Goal: Ask a question

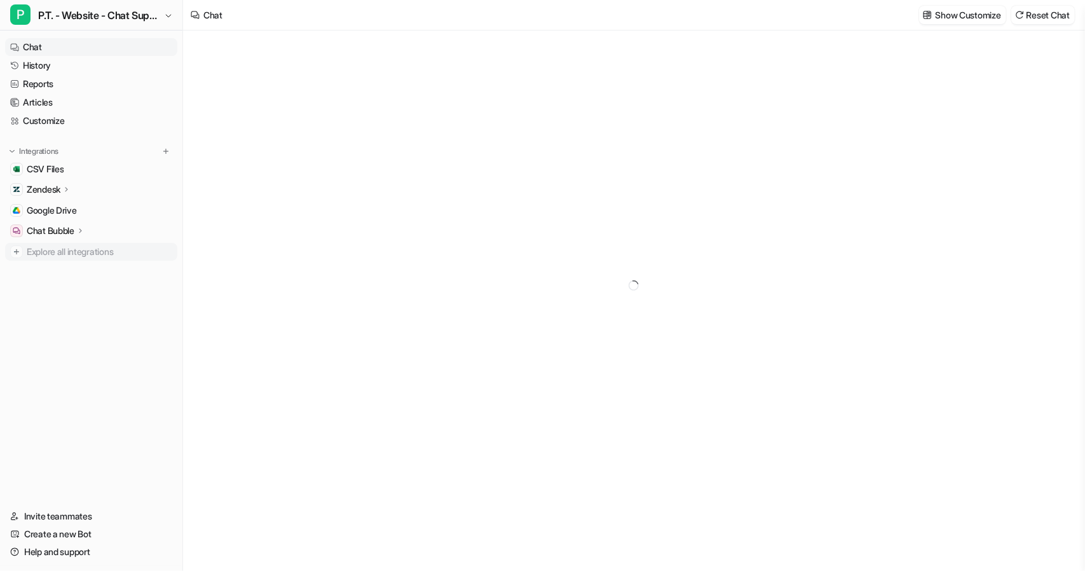
type textarea "**********"
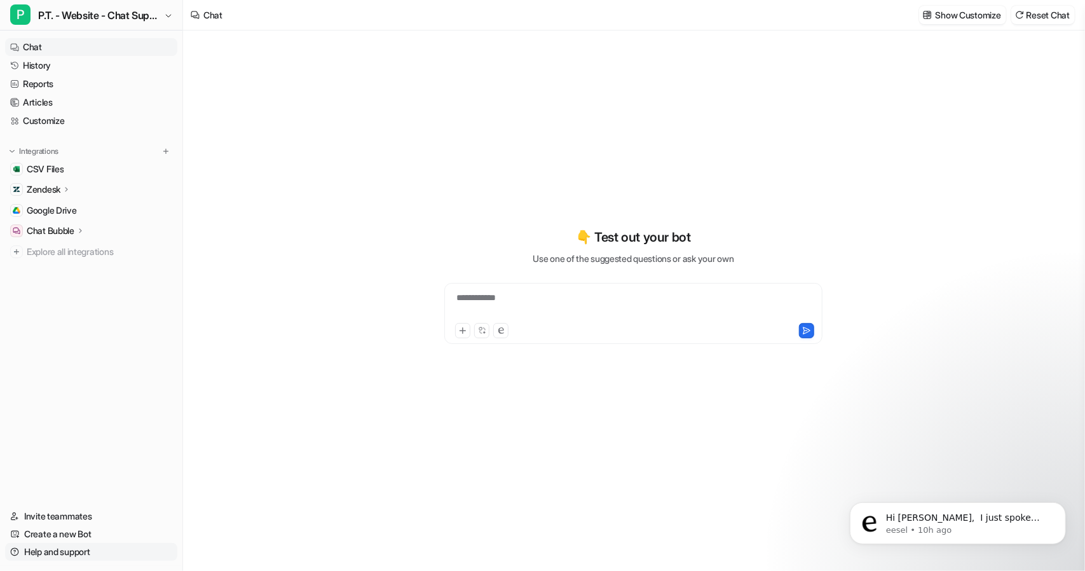
click at [55, 549] on link "Help and support" at bounding box center [91, 552] width 172 height 18
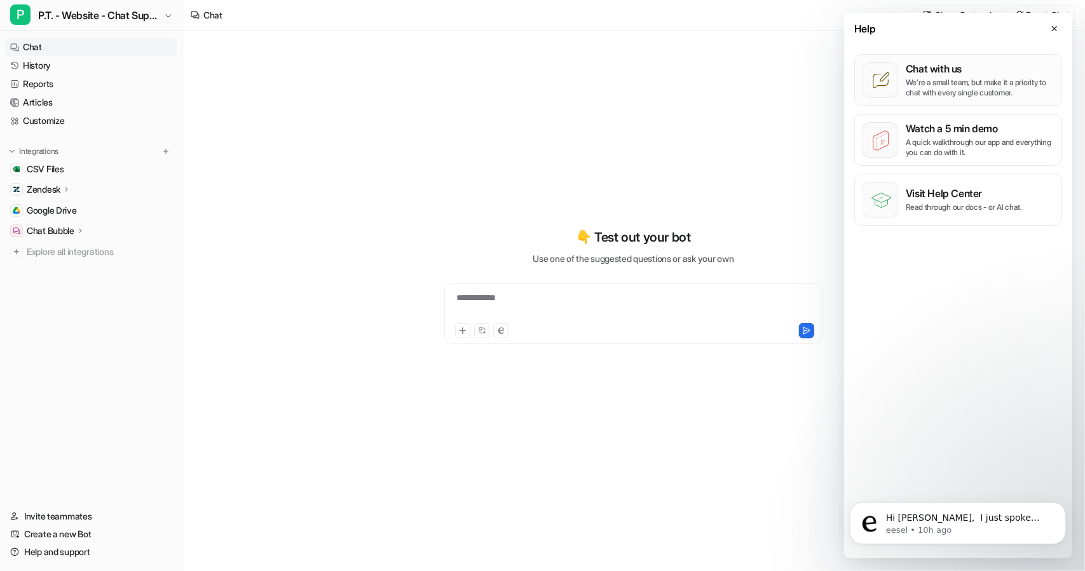
click at [996, 75] on div "Chat with us We’re a small team, but make it a priority to chat with every sing…" at bounding box center [980, 80] width 148 height 36
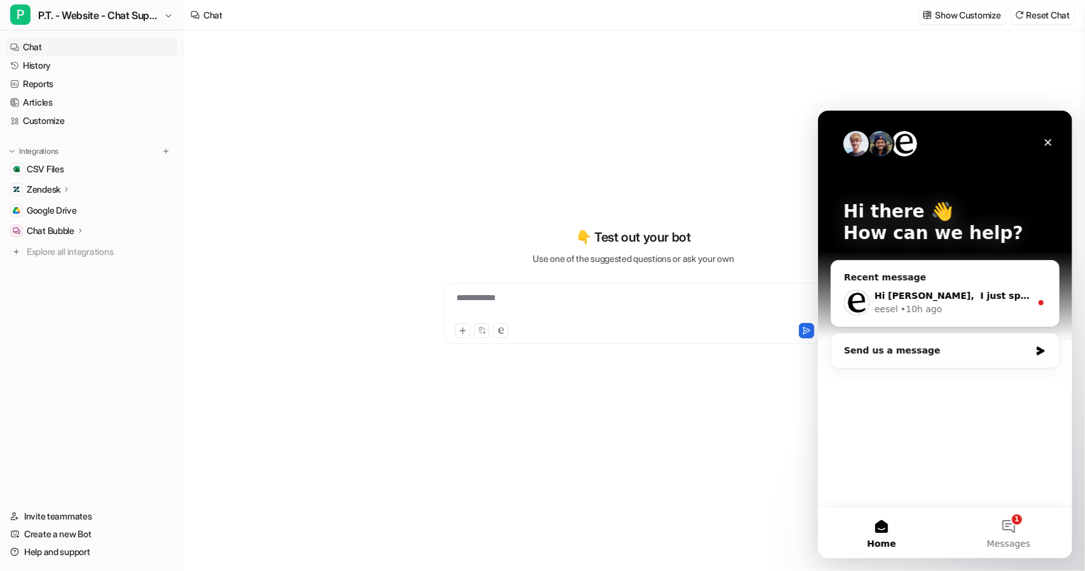
click at [933, 313] on div "• 10h ago" at bounding box center [920, 308] width 41 height 13
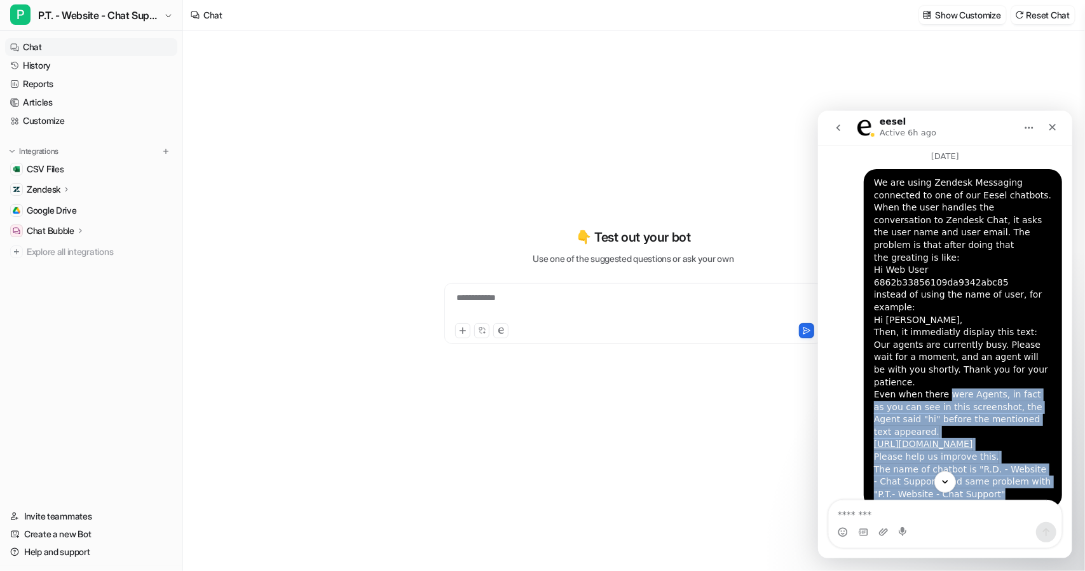
scroll to position [27, 0]
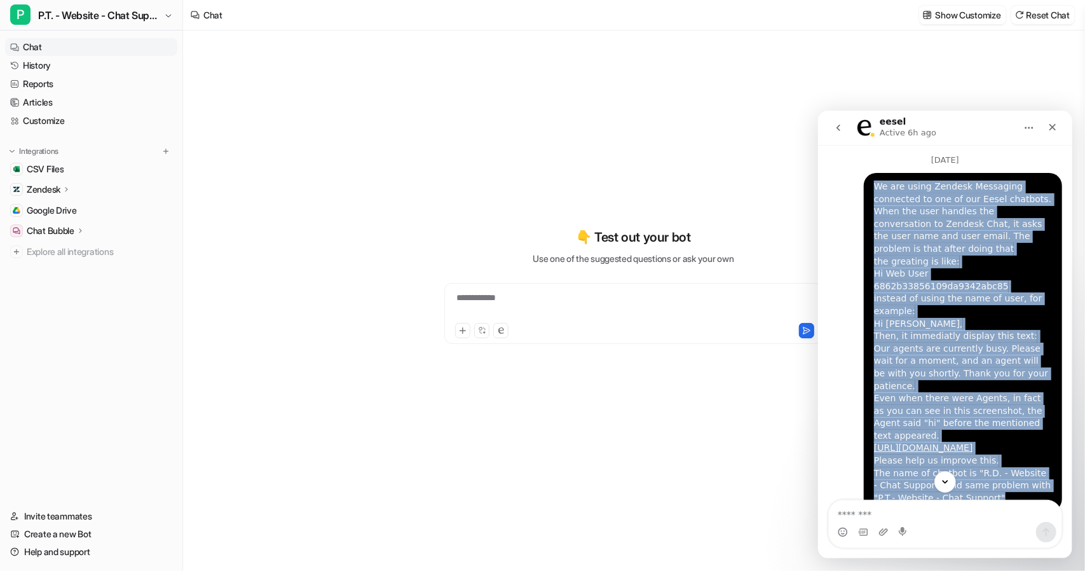
drag, startPoint x: 975, startPoint y: 382, endPoint x: 867, endPoint y: 189, distance: 221.2
click at [867, 189] on div "We are using Zendesk Messaging connected to one of our Eesel chatbots. When the…" at bounding box center [962, 341] width 198 height 339
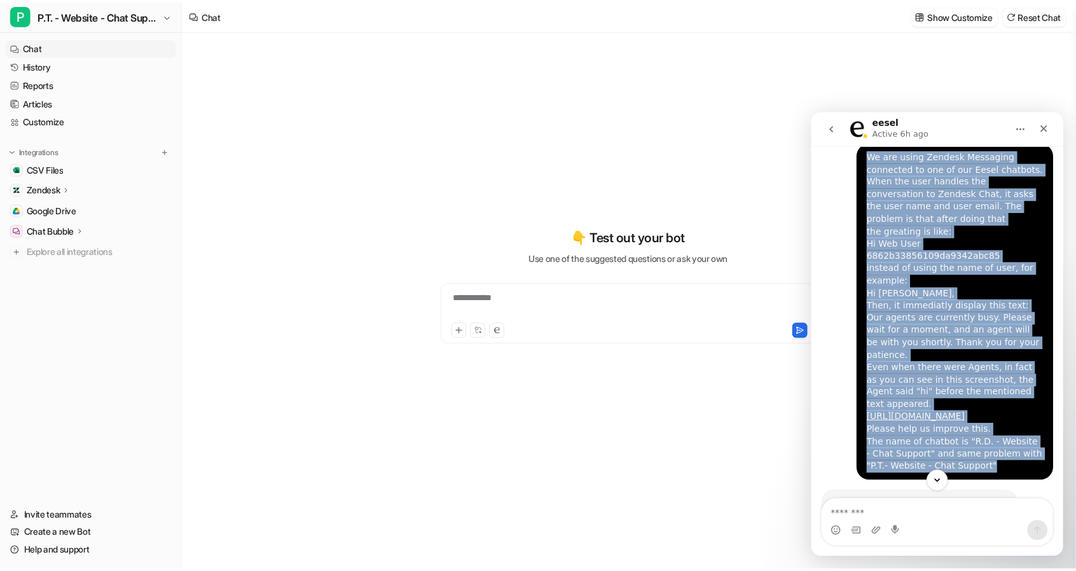
scroll to position [64, 0]
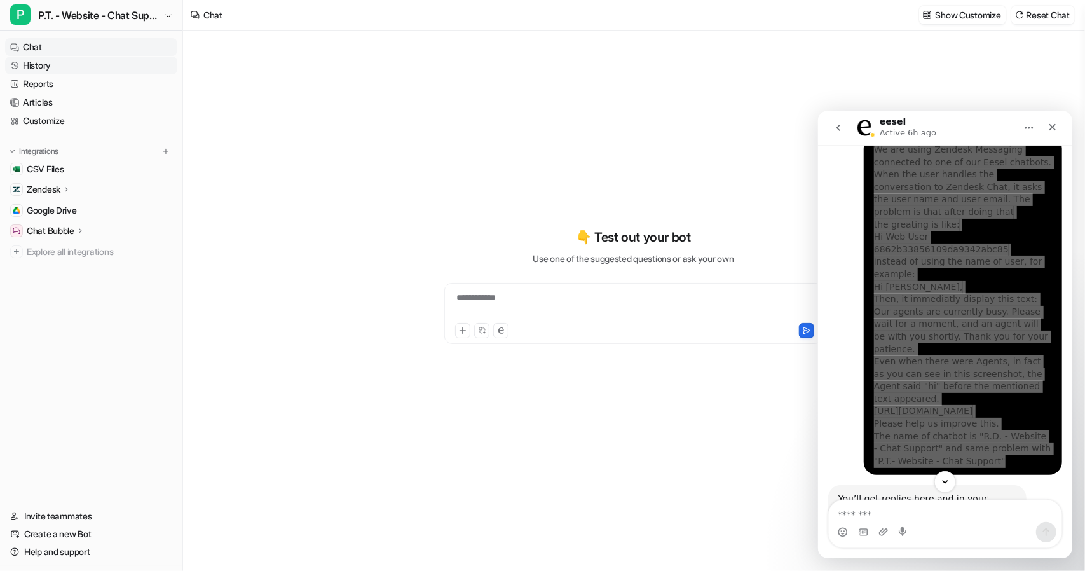
click at [41, 63] on link "History" at bounding box center [91, 66] width 172 height 18
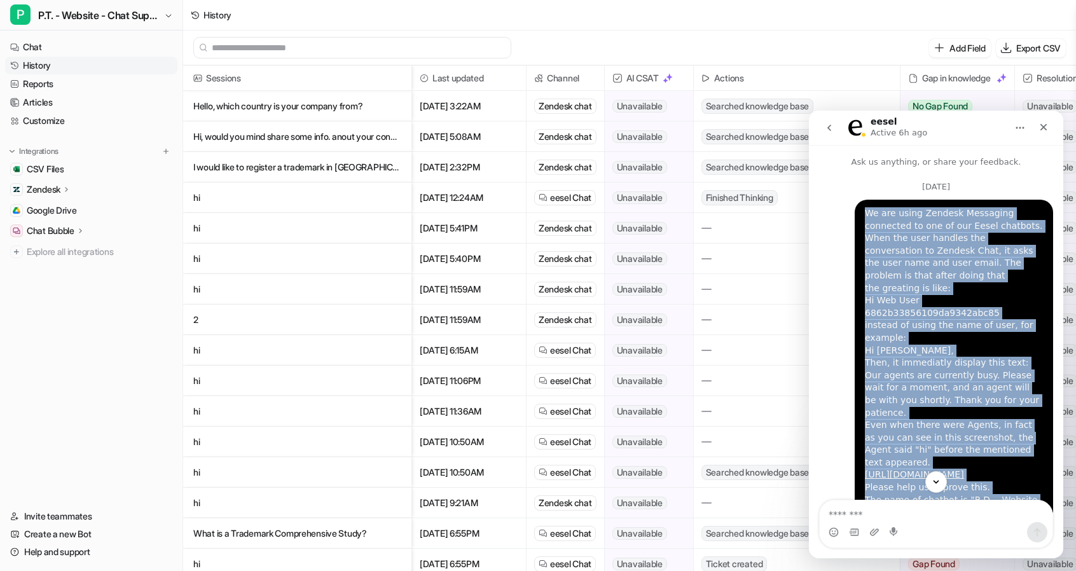
click at [955, 354] on div "We are using Zendesk Messaging connected to one of our Eesel chatbots. When the…" at bounding box center [954, 369] width 178 height 324
drag, startPoint x: 858, startPoint y: 212, endPoint x: 975, endPoint y: 479, distance: 291.5
click at [975, 479] on div "Ask us anything, or share your feedback. [DATE] We are using Zendesk Messaging …" at bounding box center [936, 328] width 254 height 367
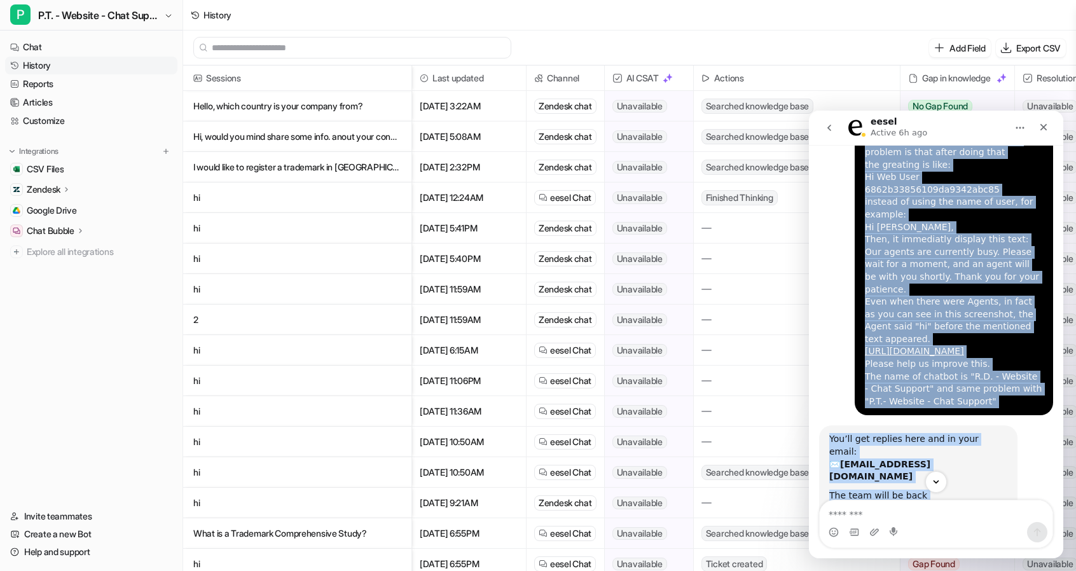
scroll to position [127, 0]
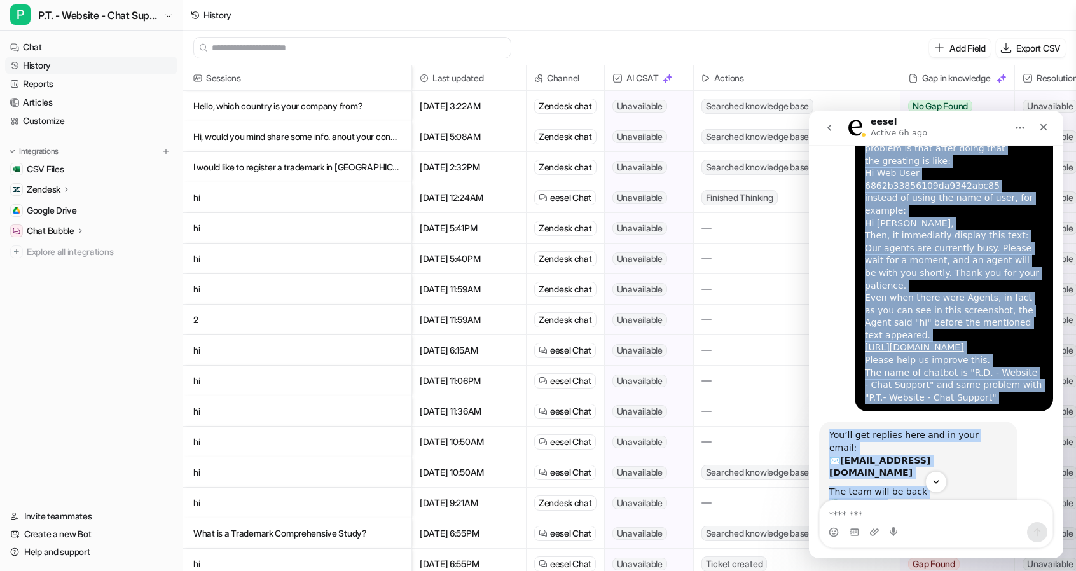
click at [964, 354] on div "We are using Zendesk Messaging connected to one of our Eesel chatbots. When the…" at bounding box center [953, 241] width 198 height 339
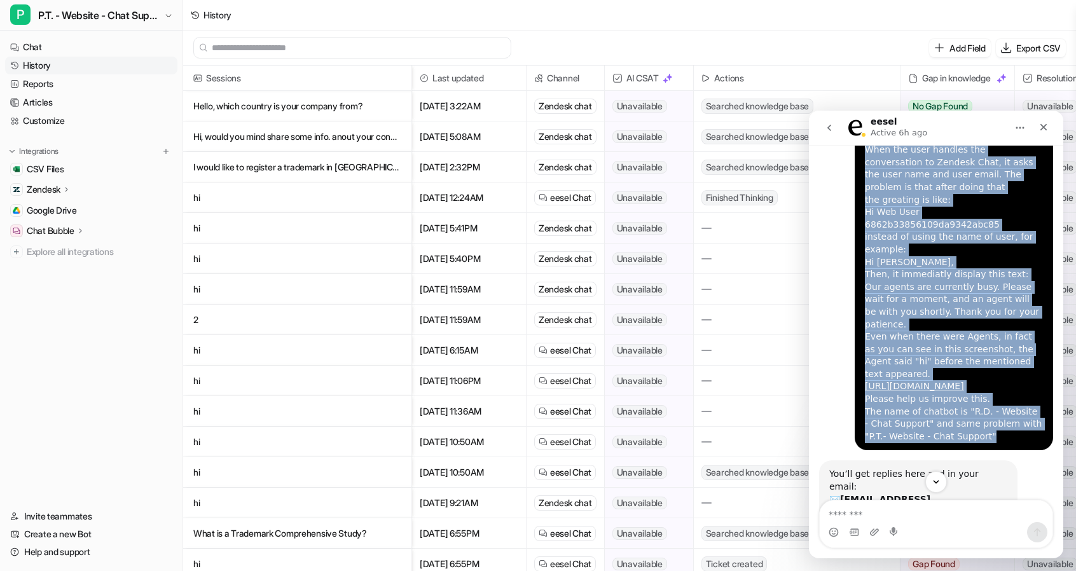
scroll to position [0, 0]
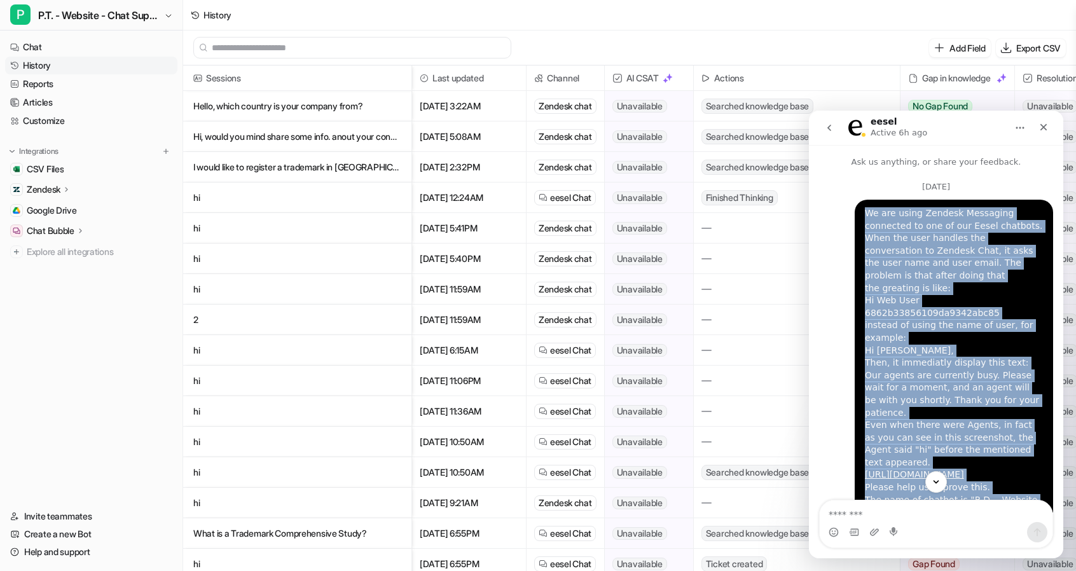
drag, startPoint x: 964, startPoint y: 346, endPoint x: 856, endPoint y: 217, distance: 167.9
click at [856, 217] on div "We are using Zendesk Messaging connected to one of our Eesel chatbots. When the…" at bounding box center [953, 369] width 198 height 339
click at [983, 319] on div "We are using Zendesk Messaging connected to one of our Eesel chatbots. When the…" at bounding box center [954, 369] width 178 height 324
drag, startPoint x: 950, startPoint y: 457, endPoint x: 857, endPoint y: 215, distance: 259.4
click at [857, 214] on div "Ask us anything, or share your feedback. [DATE] We are using Zendesk Messaging …" at bounding box center [936, 328] width 254 height 367
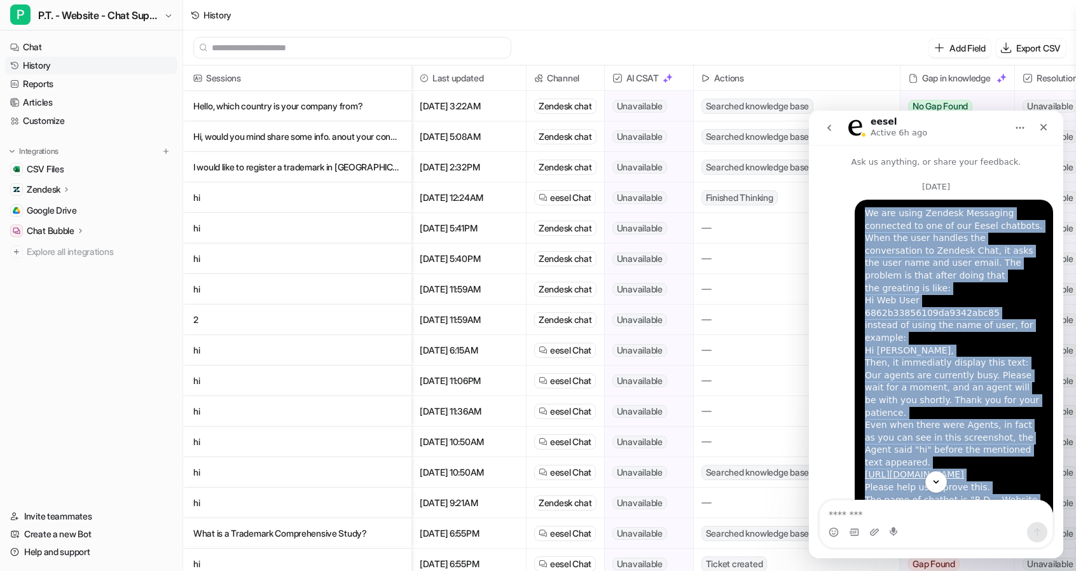
copy div "Lo ips dolor Sitamet Consectet adipiscin el sed do eiu Tempo incididu. Utla etd…"
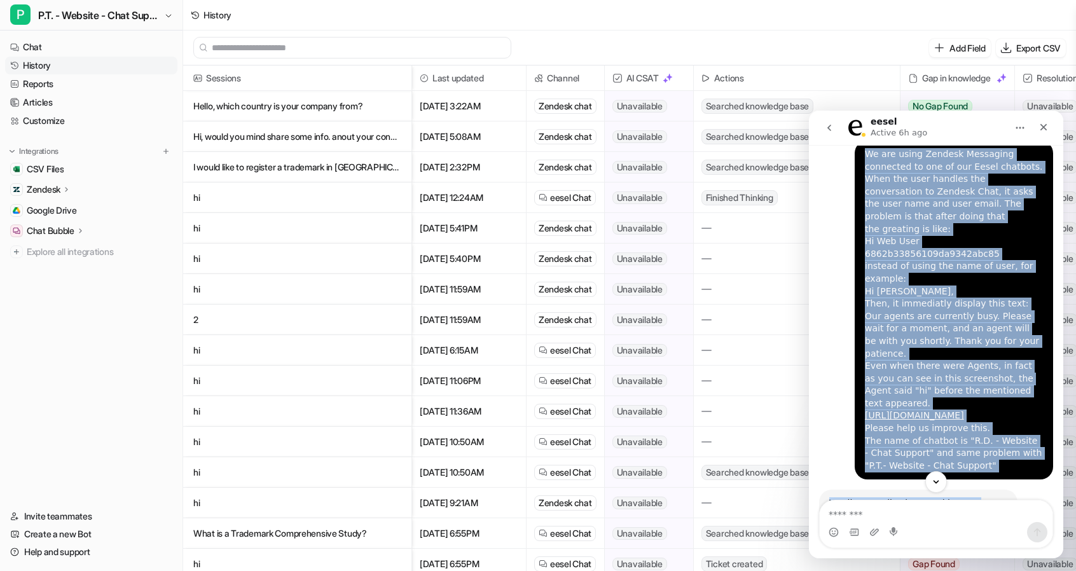
scroll to position [64, 0]
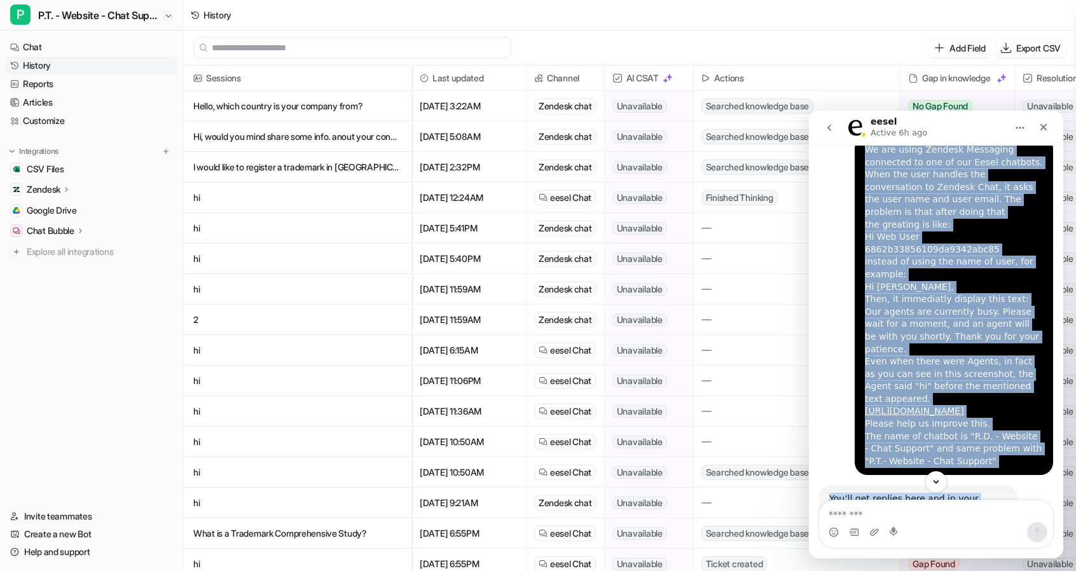
click at [965, 414] on div "We are using Zendesk Messaging connected to one of our Eesel chatbots. When the…" at bounding box center [954, 306] width 178 height 324
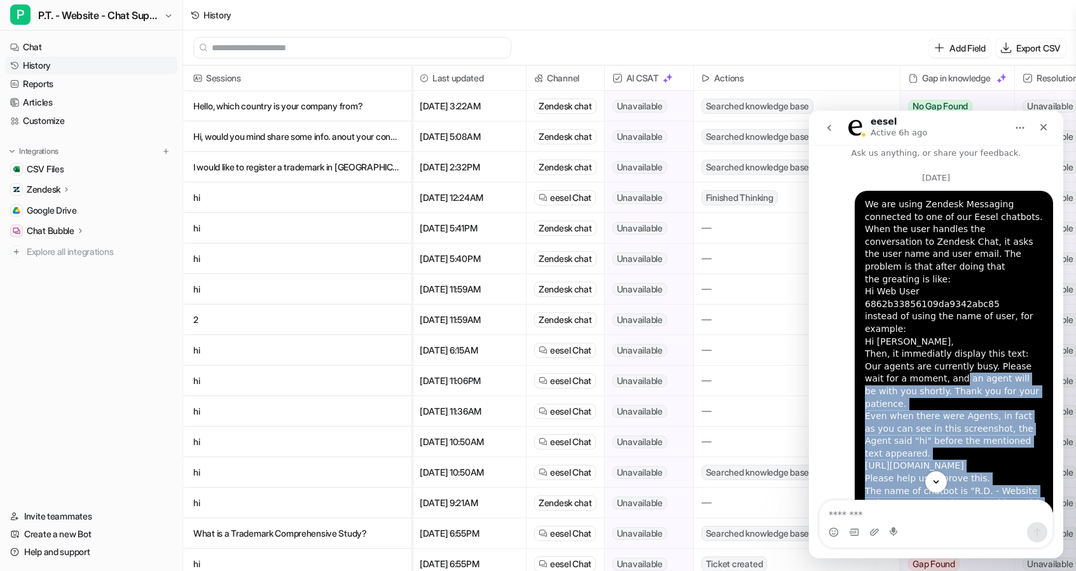
scroll to position [0, 0]
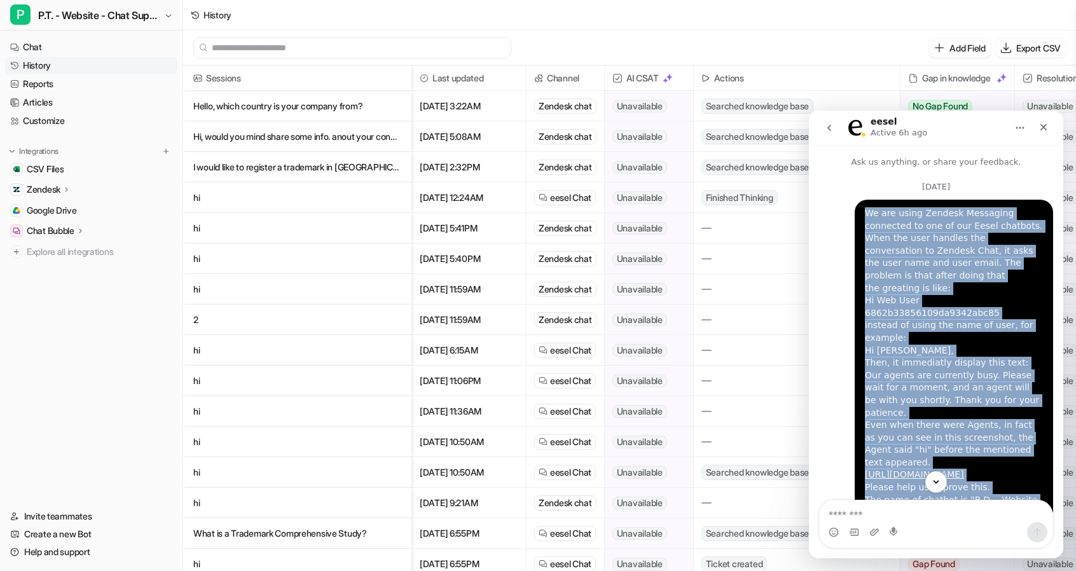
drag, startPoint x: 965, startPoint y: 413, endPoint x: 852, endPoint y: 212, distance: 230.6
click at [854, 212] on div "We are using Zendesk Messaging connected to one of our Eesel chatbots. When the…" at bounding box center [953, 369] width 198 height 339
